Goal: Check status: Check status

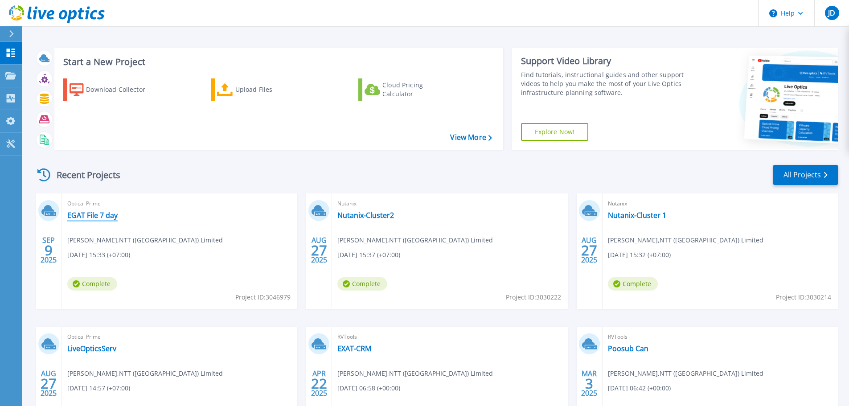
click at [91, 215] on link "EGAT File 7 day" at bounding box center [92, 215] width 50 height 9
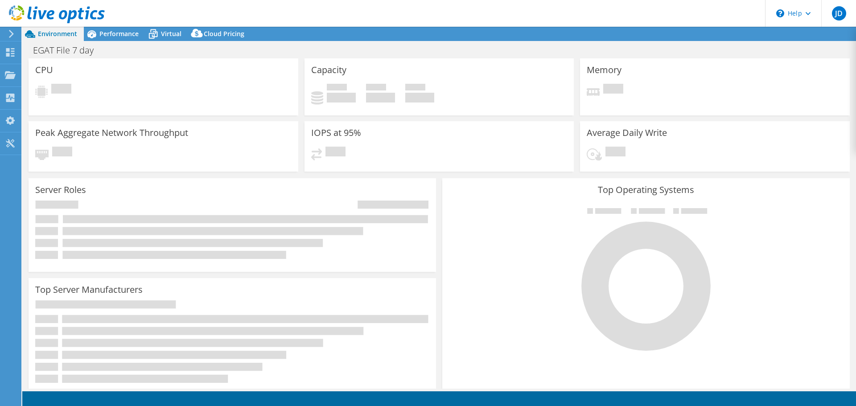
select select "USD"
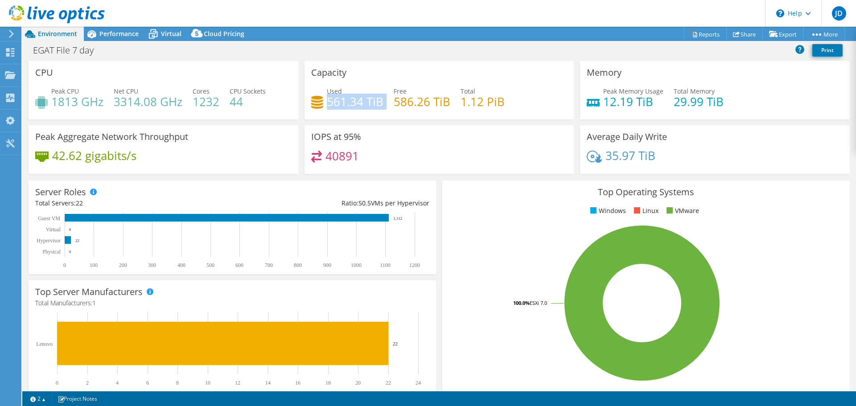
drag, startPoint x: 324, startPoint y: 107, endPoint x: 375, endPoint y: 105, distance: 50.4
click at [383, 105] on div "Used 561.34 TiB Free 586.26 TiB Total 1.12 PiB" at bounding box center [439, 100] width 256 height 29
click at [332, 126] on div "IOPS at 95% 40891" at bounding box center [439, 149] width 270 height 49
drag, startPoint x: 327, startPoint y: 102, endPoint x: 377, endPoint y: 101, distance: 50.4
click at [377, 101] on h4 "561.34 TiB" at bounding box center [355, 102] width 57 height 10
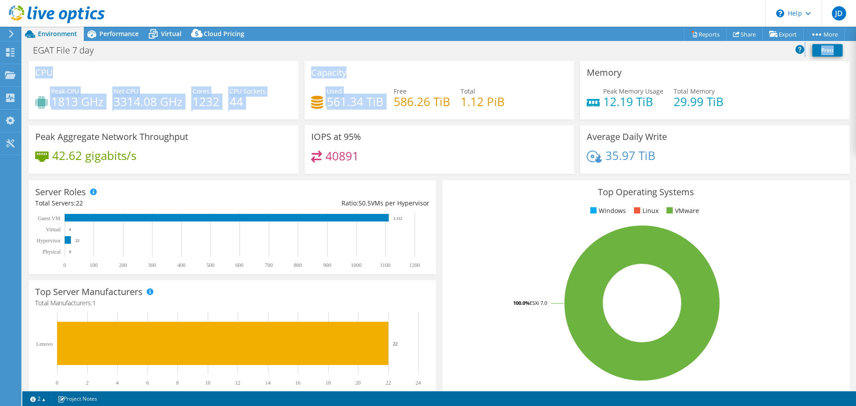
drag, startPoint x: 339, startPoint y: 111, endPoint x: 176, endPoint y: -8, distance: 201.6
click at [176, 0] on html "JD End User Jiirawit Duangkrajay [EMAIL_ADDRESS][DOMAIN_NAME] NTT (Thailand) Li…" at bounding box center [428, 203] width 856 height 406
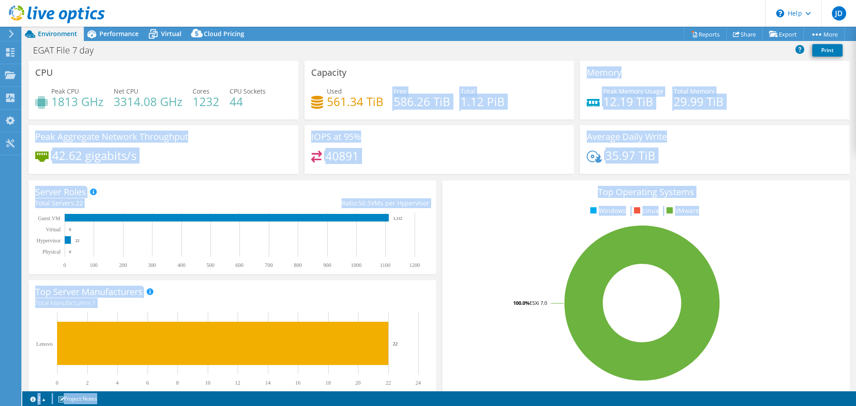
click at [393, 107] on h4 "586.26 TiB" at bounding box center [421, 102] width 57 height 10
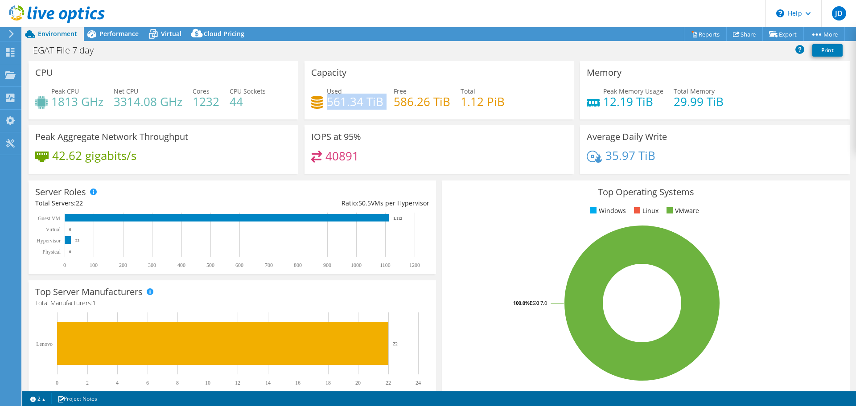
drag, startPoint x: 324, startPoint y: 104, endPoint x: 383, endPoint y: 101, distance: 58.5
click at [383, 101] on div "Used 561.34 TiB Free 586.26 TiB Total 1.12 PiB" at bounding box center [439, 100] width 256 height 29
copy div "561.34 TiB"
